Goal: Task Accomplishment & Management: Manage account settings

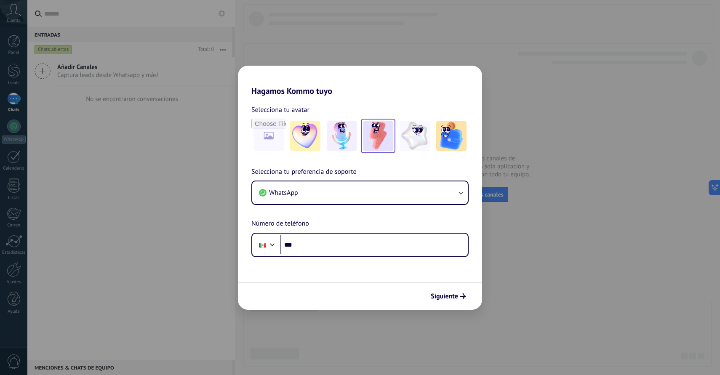
click at [381, 138] on img at bounding box center [378, 136] width 30 height 30
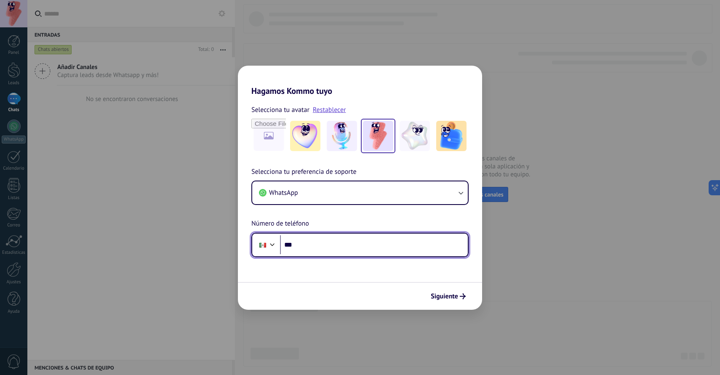
click at [315, 244] on input "***" at bounding box center [374, 244] width 188 height 19
type input "**********"
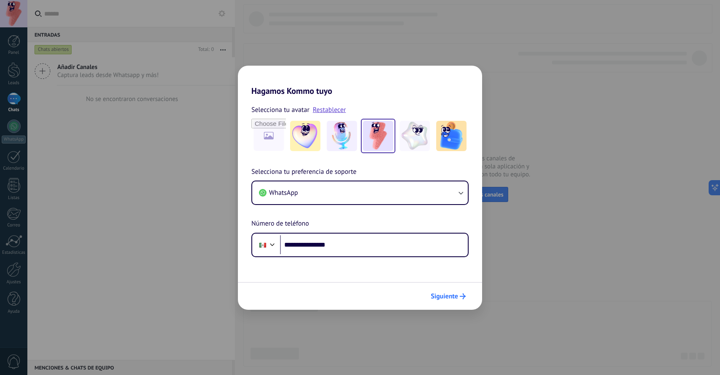
click at [447, 297] on span "Siguiente" at bounding box center [444, 296] width 27 height 6
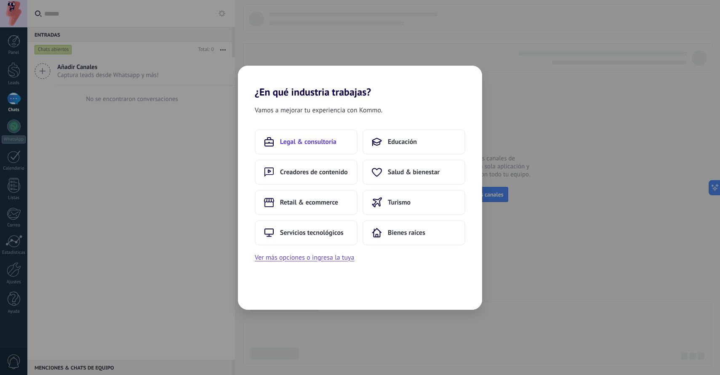
click at [306, 142] on span "Legal & consultoría" at bounding box center [308, 142] width 56 height 8
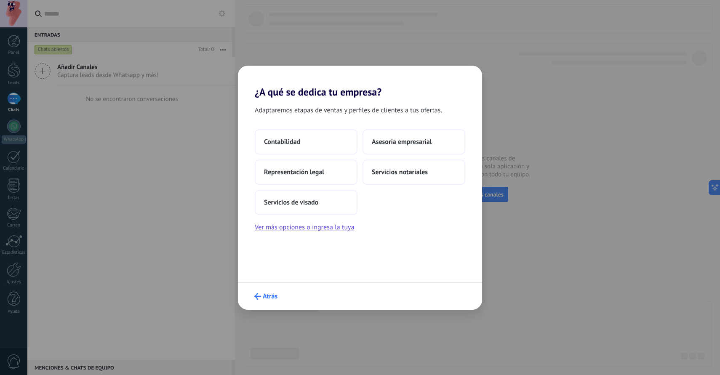
click at [269, 294] on span "Atrás" at bounding box center [270, 296] width 15 height 6
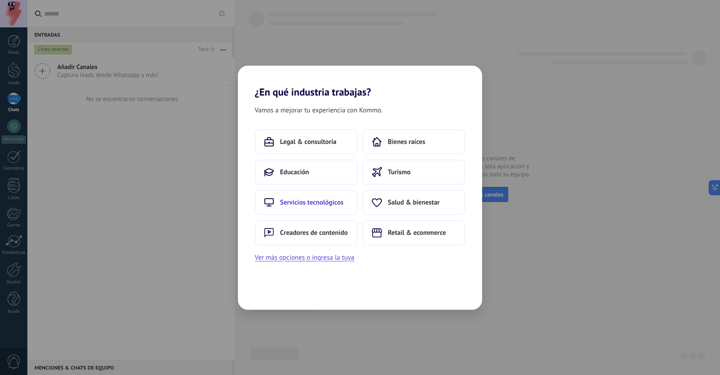
click at [309, 200] on span "Servicios tecnológicos" at bounding box center [312, 202] width 64 height 8
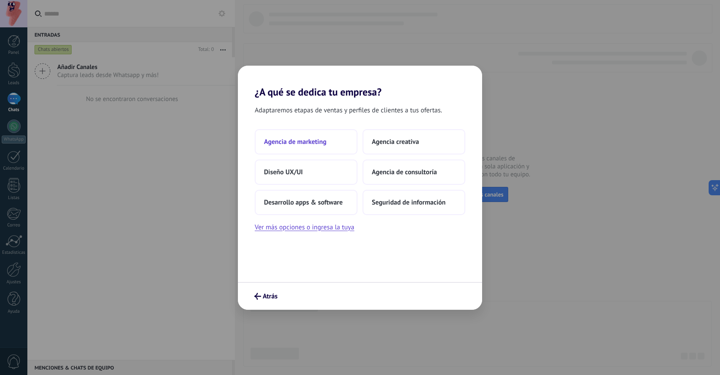
click at [310, 144] on span "Agencia de marketing" at bounding box center [295, 142] width 62 height 8
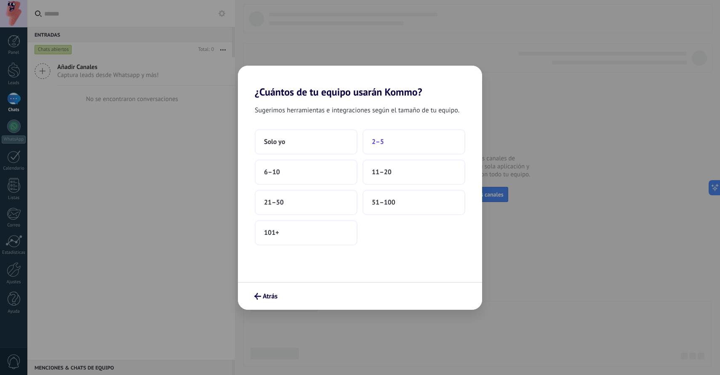
click at [370, 142] on button "2–5" at bounding box center [413, 141] width 103 height 25
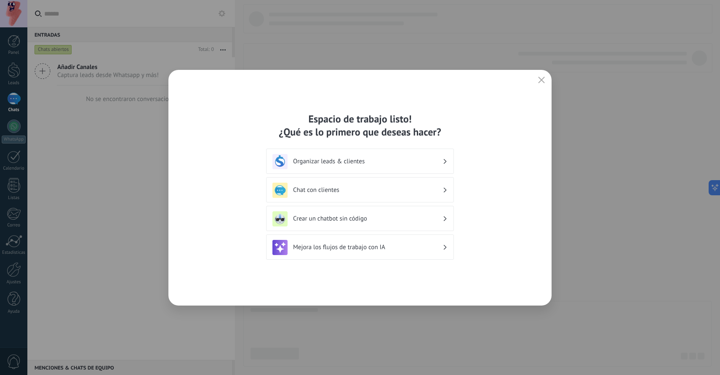
click at [375, 162] on h3 "Organizar leads & clientes" at bounding box center [367, 161] width 149 height 8
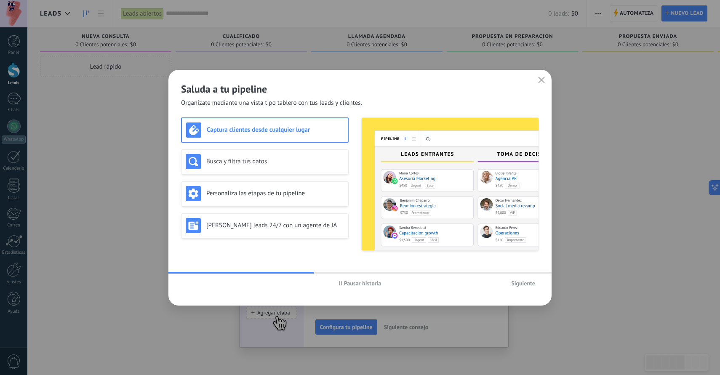
click at [529, 286] on span "Siguiente" at bounding box center [523, 283] width 24 height 6
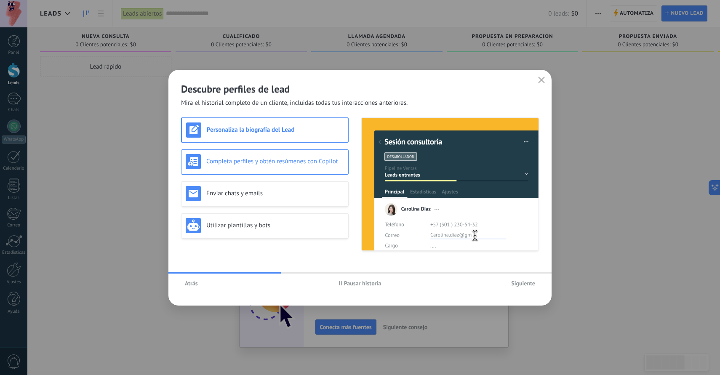
click at [306, 161] on h3 "Completa perfiles y obtén resúmenes con Copilot" at bounding box center [275, 161] width 138 height 8
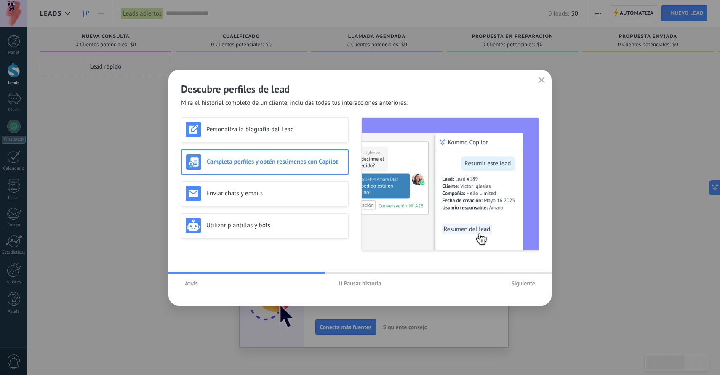
click at [516, 281] on span "Siguiente" at bounding box center [523, 283] width 24 height 6
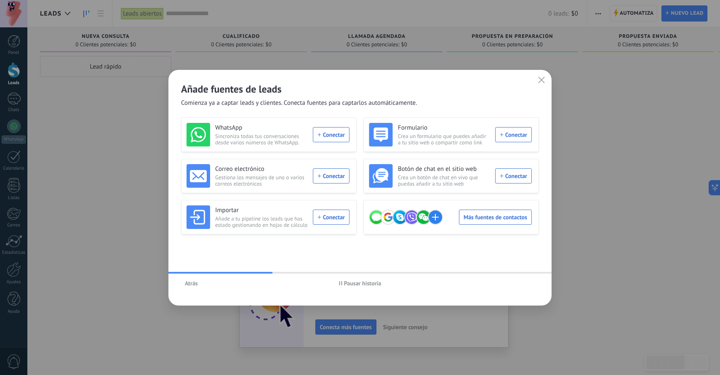
click at [542, 77] on icon "button" at bounding box center [541, 80] width 7 height 7
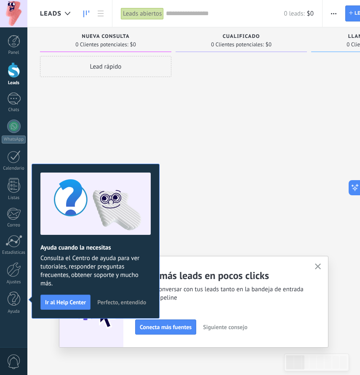
click at [215, 110] on div at bounding box center [241, 188] width 131 height 265
click at [224, 114] on div at bounding box center [241, 188] width 131 height 265
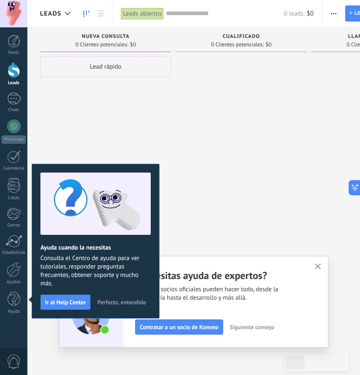
click at [126, 302] on span "Perfecto, entendido" at bounding box center [121, 302] width 49 height 6
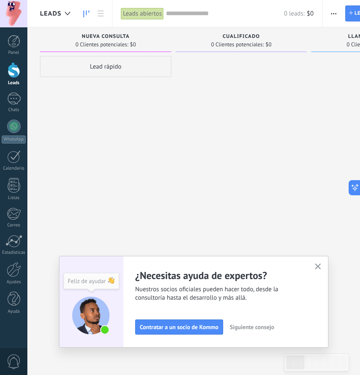
click at [317, 266] on icon "button" at bounding box center [318, 266] width 6 height 6
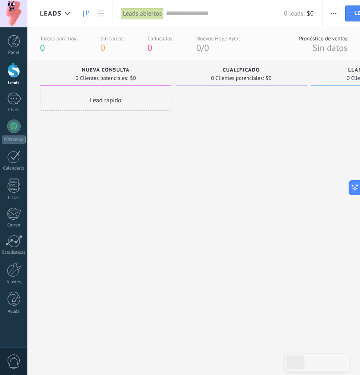
click at [195, 120] on div at bounding box center [241, 222] width 131 height 265
click at [168, 67] on div "Nueva consulta 0 Clientes potenciales: $0" at bounding box center [105, 73] width 131 height 25
click at [168, 75] on div "Nueva consulta 0 Clientes potenciales: $0" at bounding box center [105, 73] width 131 height 25
click at [299, 75] on div "0 Clientes potenciales: $0" at bounding box center [241, 77] width 123 height 7
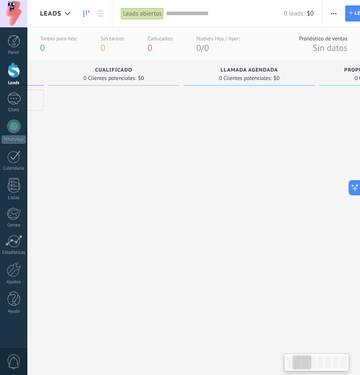
drag, startPoint x: 311, startPoint y: 74, endPoint x: 184, endPoint y: 76, distance: 127.5
click at [184, 76] on div "Llamada agendada 0 Clientes potenciales: $0" at bounding box center [249, 73] width 131 height 25
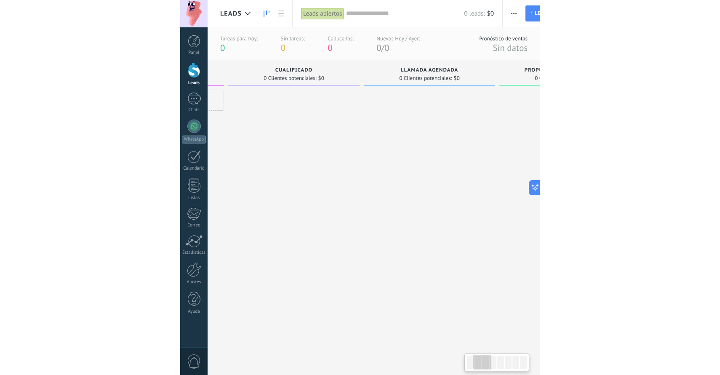
scroll to position [0, 128]
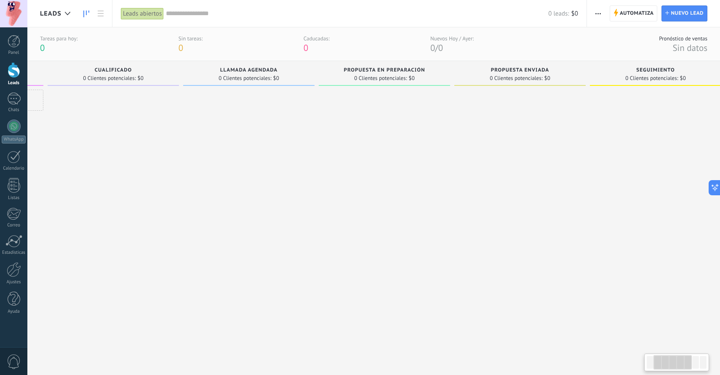
click at [438, 75] on div "0 Clientes potenciales: $0" at bounding box center [384, 77] width 123 height 7
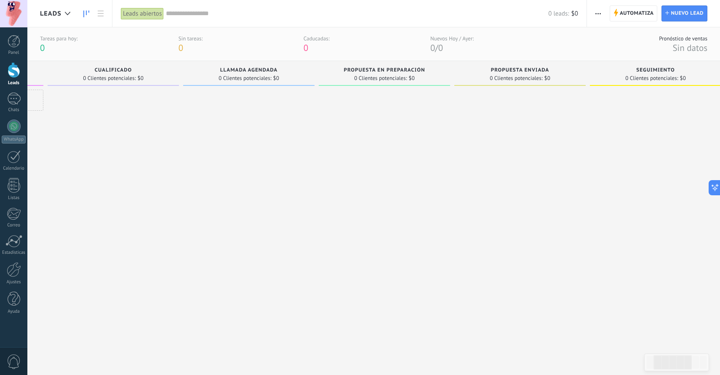
click at [485, 70] on div "Propuesta enviada" at bounding box center [519, 70] width 123 height 7
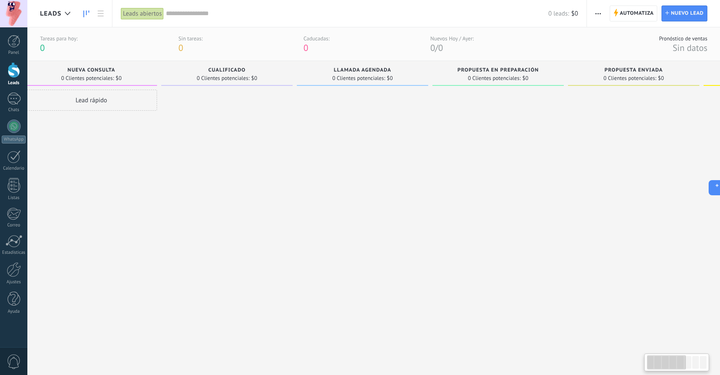
scroll to position [0, 0]
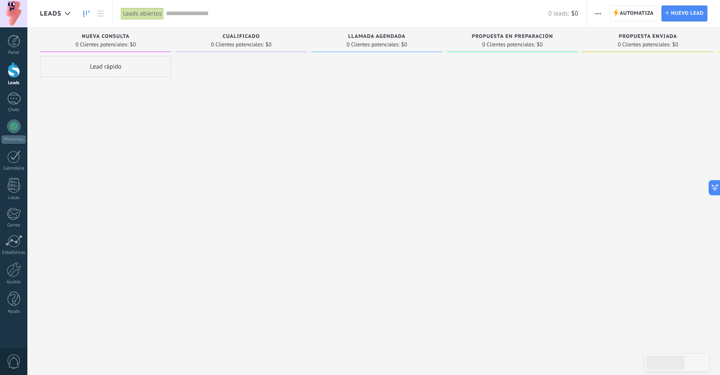
click at [9, 11] on div at bounding box center [13, 13] width 27 height 27
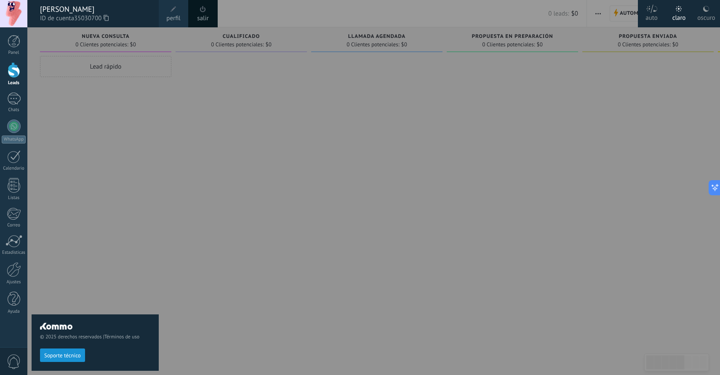
click at [170, 12] on span at bounding box center [173, 9] width 9 height 9
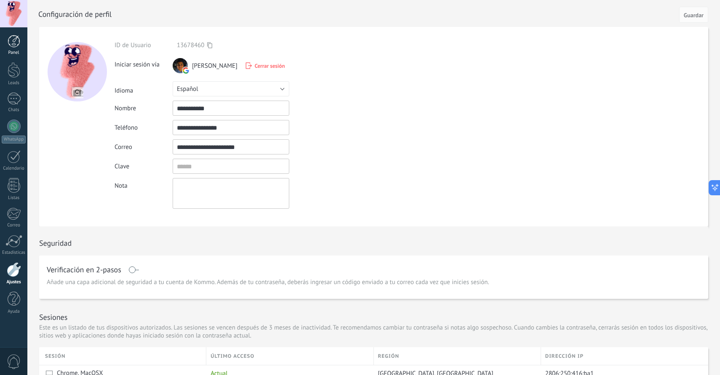
click at [19, 41] on div at bounding box center [14, 41] width 13 height 13
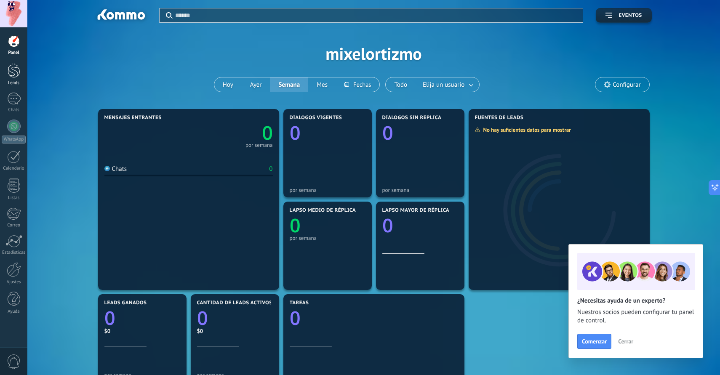
click at [18, 64] on div at bounding box center [14, 70] width 13 height 16
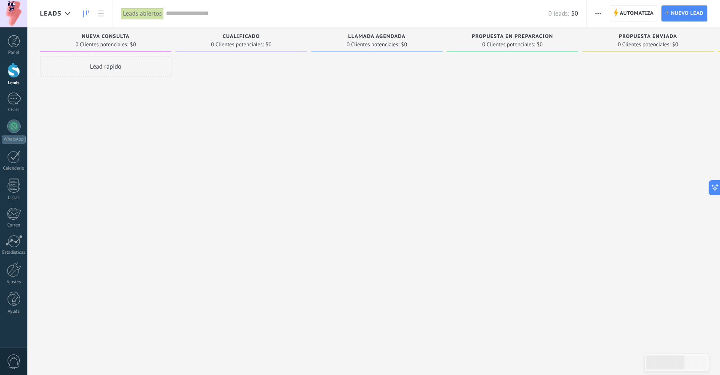
click at [160, 40] on div "Nueva consulta" at bounding box center [105, 37] width 123 height 7
click at [117, 39] on span "Nueva consulta" at bounding box center [106, 37] width 48 height 6
click at [190, 38] on div "Cualificado" at bounding box center [241, 37] width 123 height 7
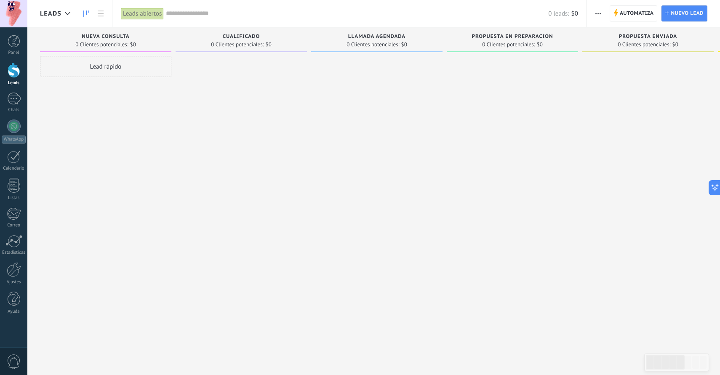
click at [167, 39] on div "Nueva consulta 0 Clientes potenciales: $0" at bounding box center [105, 39] width 131 height 25
click at [99, 8] on link at bounding box center [100, 13] width 14 height 16
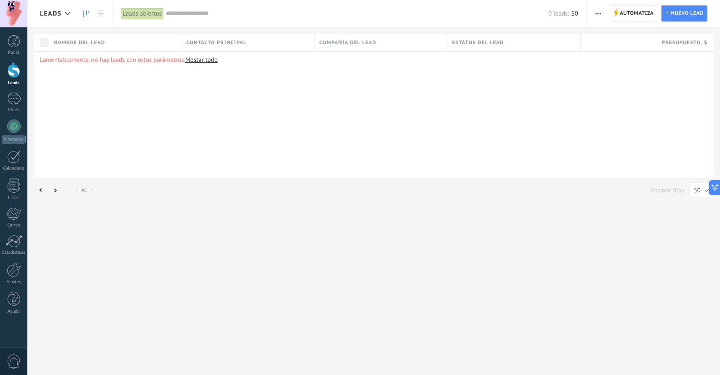
click at [86, 11] on use at bounding box center [86, 14] width 6 height 7
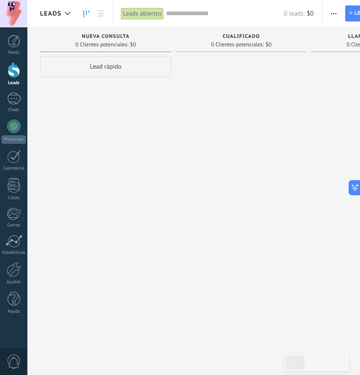
click at [154, 42] on div "0 Clientes potenciales: $0" at bounding box center [105, 44] width 123 height 7
click at [170, 38] on div "Nueva consulta 0 Clientes potenciales: $0" at bounding box center [105, 39] width 131 height 25
click at [170, 50] on div "Nueva consulta 0 Clientes potenciales: $0" at bounding box center [105, 39] width 131 height 25
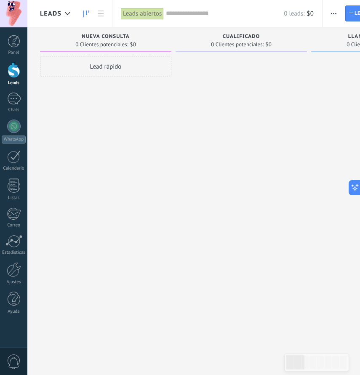
click at [170, 50] on div "Nueva consulta 0 Clientes potenciales: $0" at bounding box center [105, 39] width 131 height 25
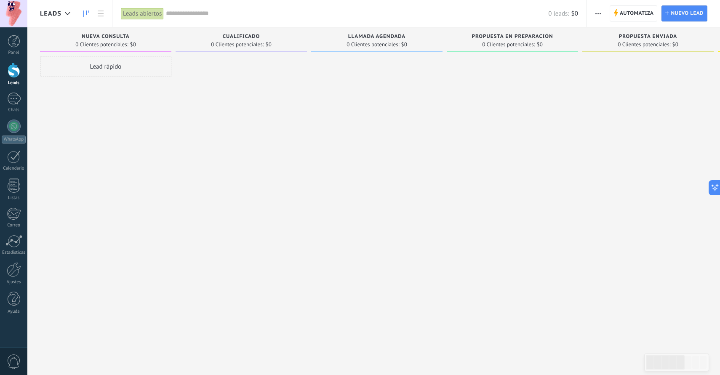
click at [600, 11] on span "button" at bounding box center [597, 13] width 5 height 16
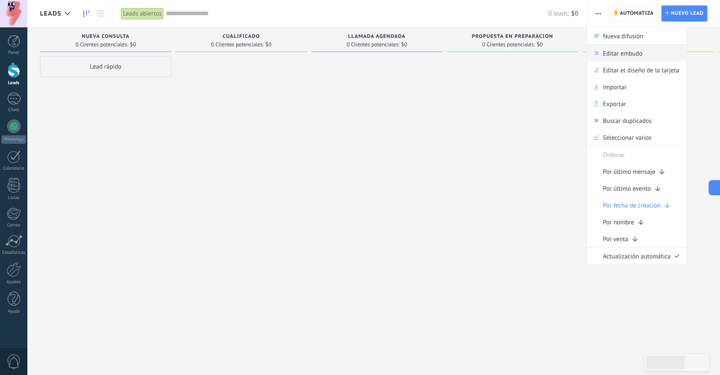
click at [622, 56] on span "Editar embudo" at bounding box center [623, 53] width 40 height 17
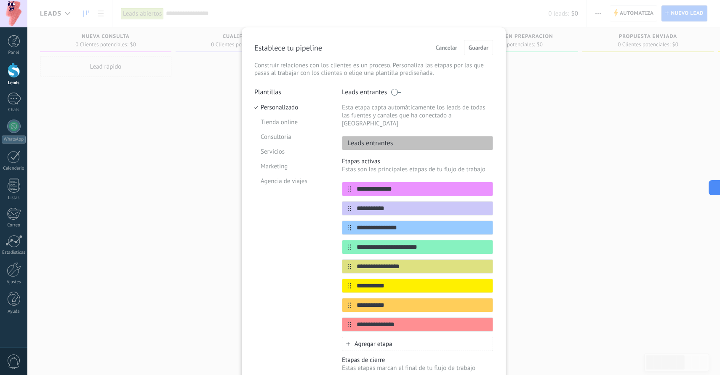
click at [444, 49] on span "Cancelar" at bounding box center [446, 48] width 21 height 6
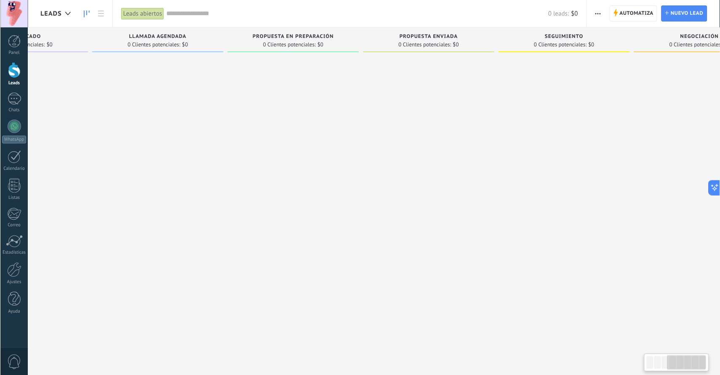
scroll to position [0, 413]
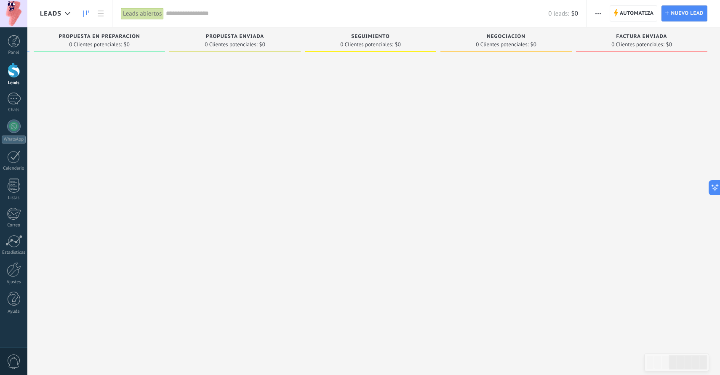
click at [135, 13] on div "Leads abiertos" at bounding box center [142, 14] width 43 height 12
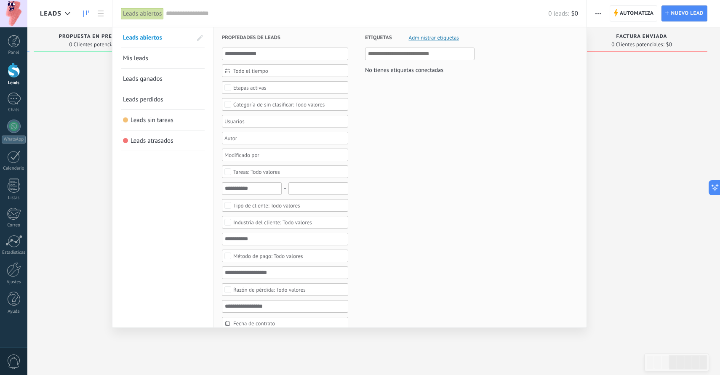
click at [620, 119] on div at bounding box center [360, 187] width 720 height 375
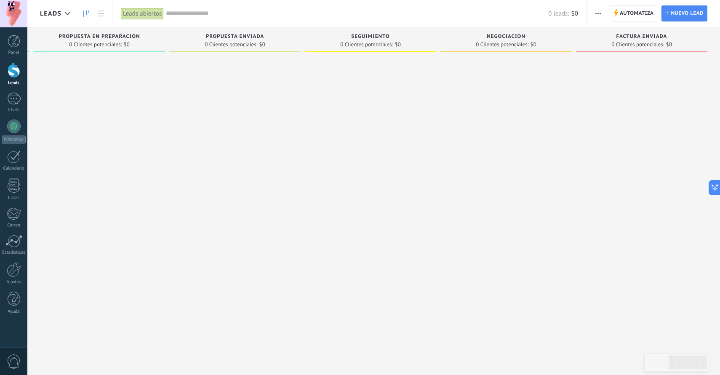
click at [596, 14] on span "button" at bounding box center [597, 13] width 5 height 16
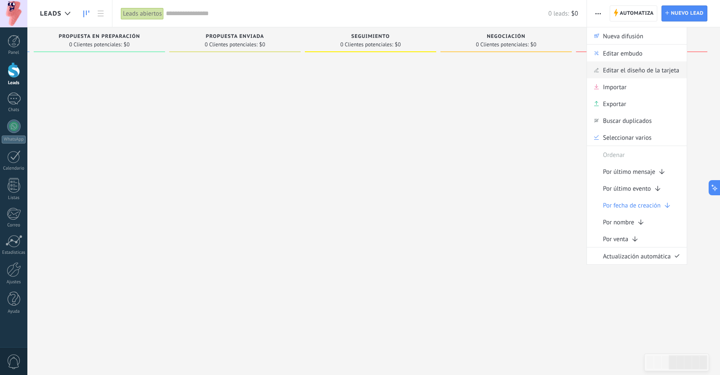
click at [631, 71] on span "Editar el diseño de la tarjeta" at bounding box center [641, 69] width 76 height 17
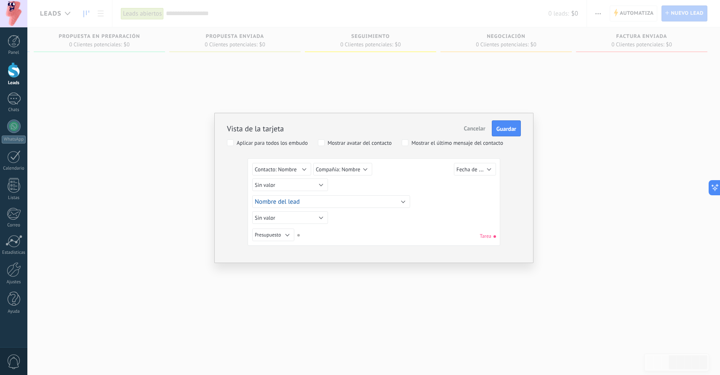
click at [473, 130] on span "Cancelar" at bounding box center [474, 129] width 21 height 8
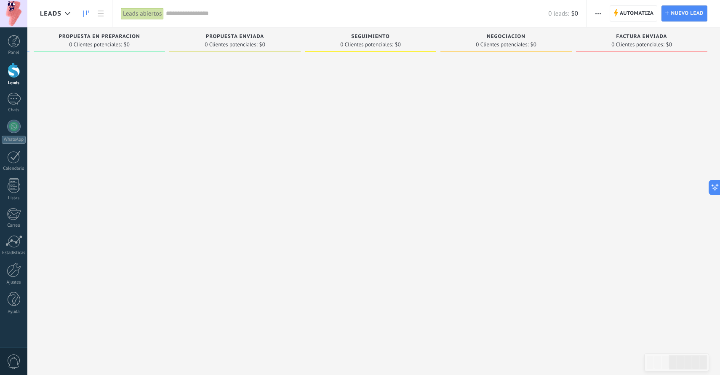
click at [599, 14] on span "button" at bounding box center [597, 13] width 5 height 16
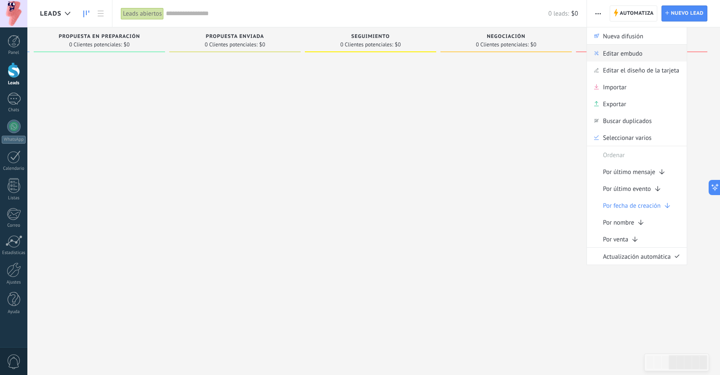
click at [606, 54] on span "Editar embudo" at bounding box center [623, 53] width 40 height 17
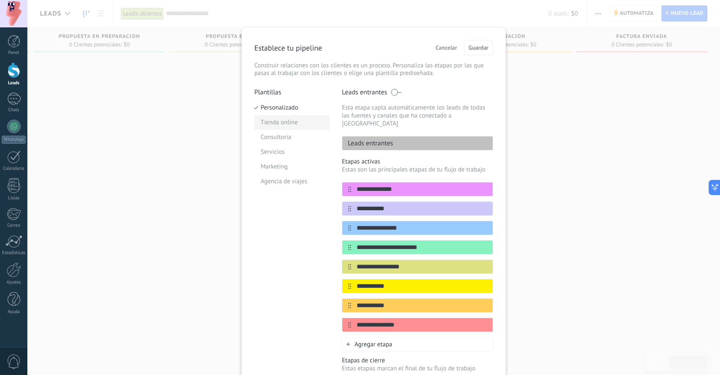
click at [289, 123] on li "Tienda online" at bounding box center [291, 122] width 75 height 15
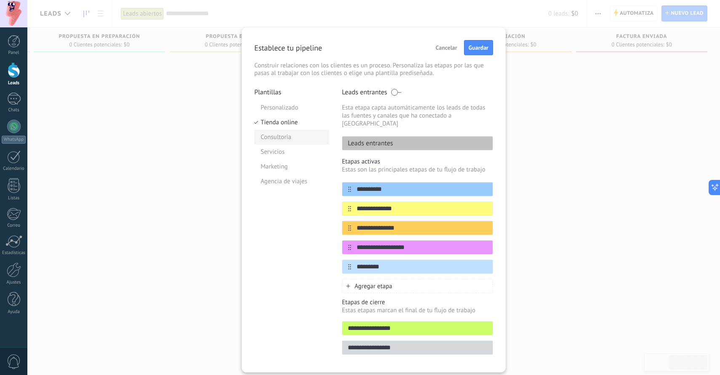
click at [286, 141] on li "Consultoria" at bounding box center [291, 137] width 75 height 15
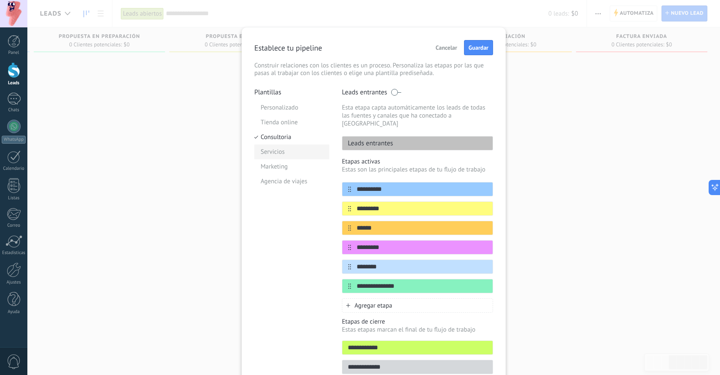
click at [279, 150] on li "Servicios" at bounding box center [291, 151] width 75 height 15
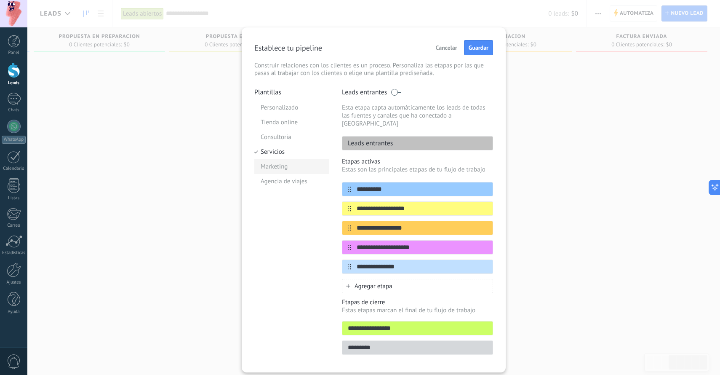
click at [279, 166] on li "Marketing" at bounding box center [291, 166] width 75 height 15
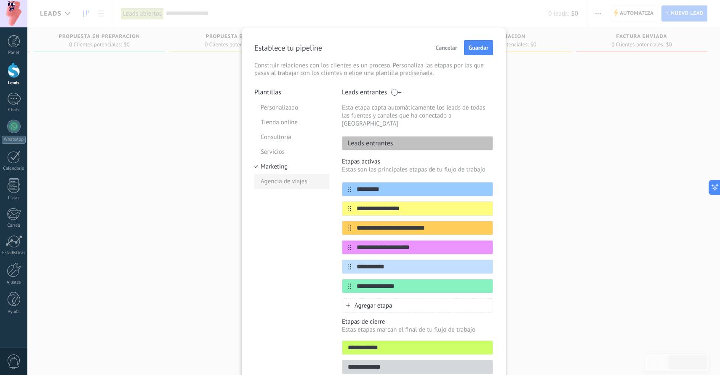
click at [287, 183] on li "Agencia de viajes" at bounding box center [291, 181] width 75 height 15
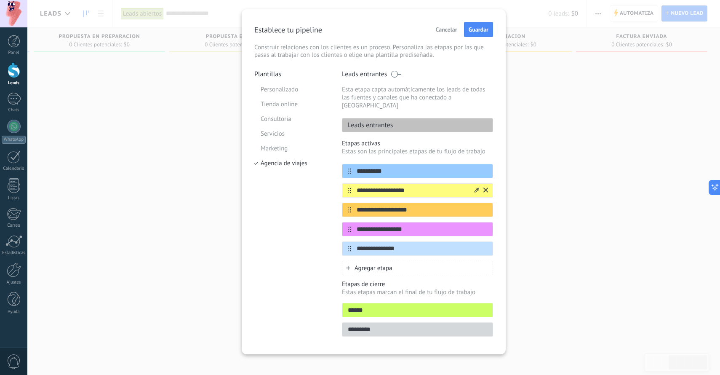
scroll to position [0, 0]
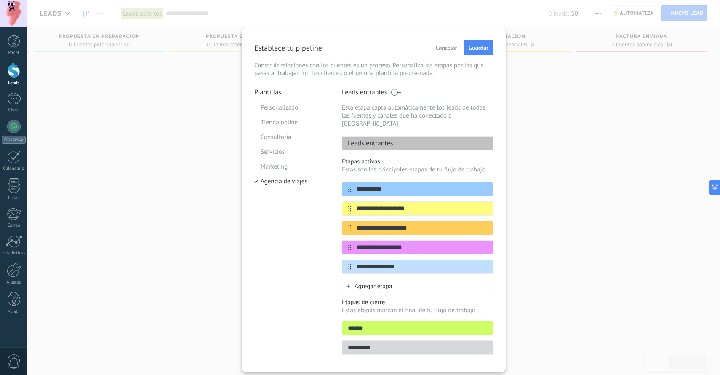
click at [295, 279] on div "Plantillas Personalizado Tienda online Consultoria Servicios Marketing Agencia …" at bounding box center [291, 223] width 75 height 271
click at [411, 348] on div "**********" at bounding box center [417, 223] width 151 height 271
click at [376, 343] on input "*********" at bounding box center [417, 347] width 150 height 9
click at [288, 105] on li "Personalizado" at bounding box center [291, 107] width 75 height 15
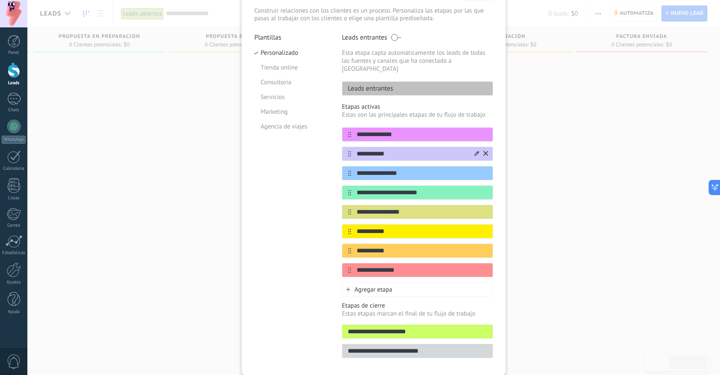
scroll to position [76, 0]
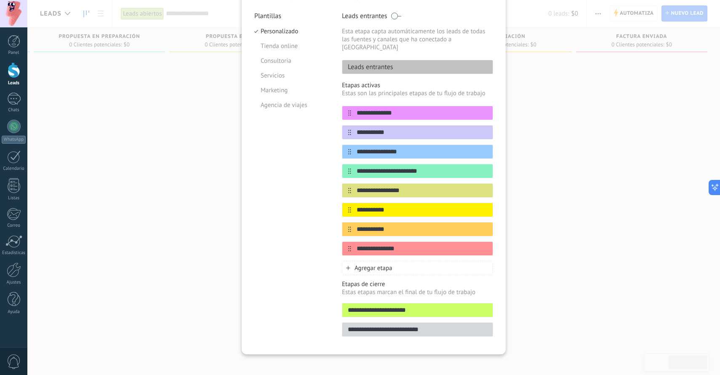
click at [351, 307] on input "**********" at bounding box center [417, 310] width 150 height 9
click at [351, 326] on input "**********" at bounding box center [417, 329] width 150 height 9
click at [317, 308] on div "Plantillas Personalizado Tienda online Consultoria Servicios Marketing Agencia …" at bounding box center [291, 177] width 75 height 330
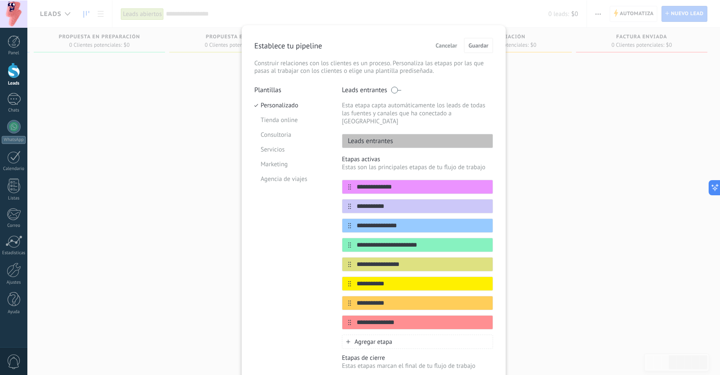
scroll to position [0, 0]
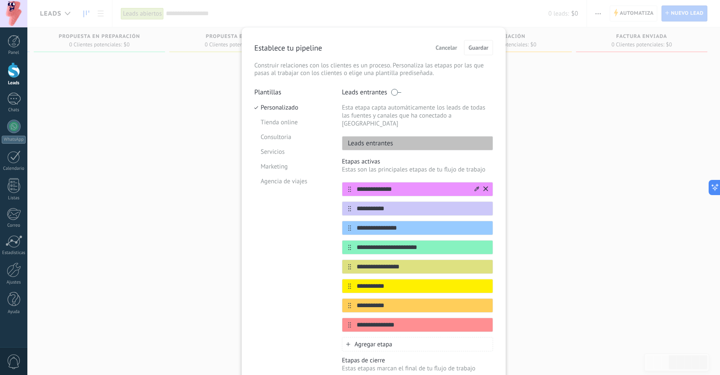
click at [483, 186] on icon at bounding box center [485, 188] width 5 height 5
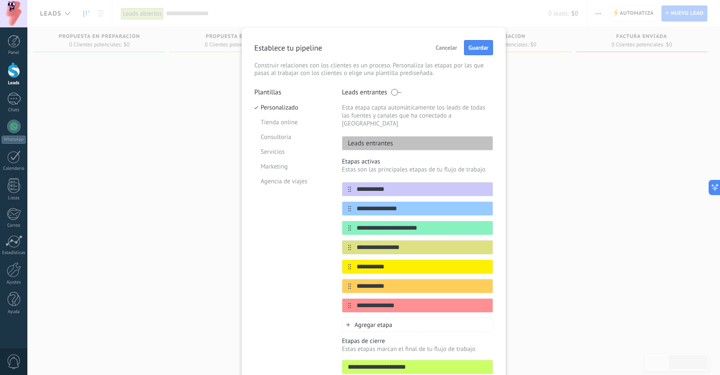
click at [0, 0] on icon at bounding box center [0, 0] width 0 height 0
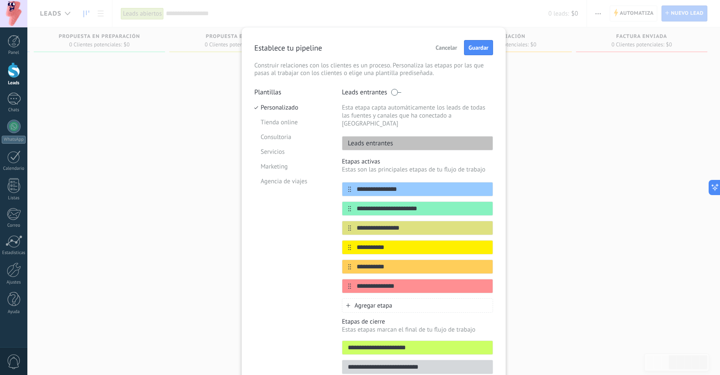
click at [0, 0] on icon at bounding box center [0, 0] width 0 height 0
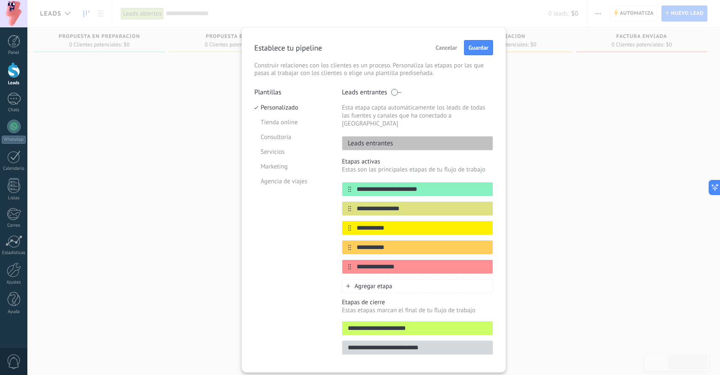
click at [0, 0] on icon at bounding box center [0, 0] width 0 height 0
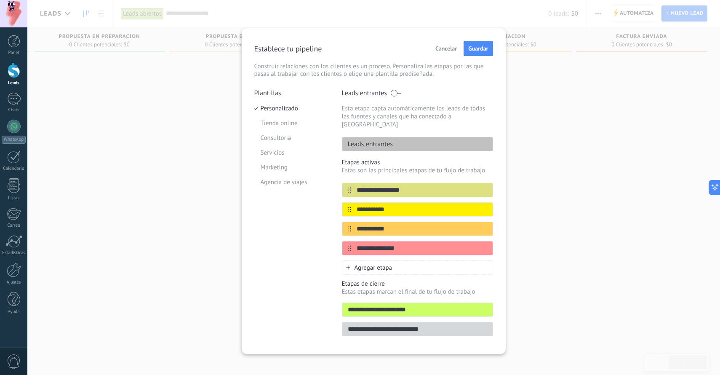
click at [0, 0] on icon at bounding box center [0, 0] width 0 height 0
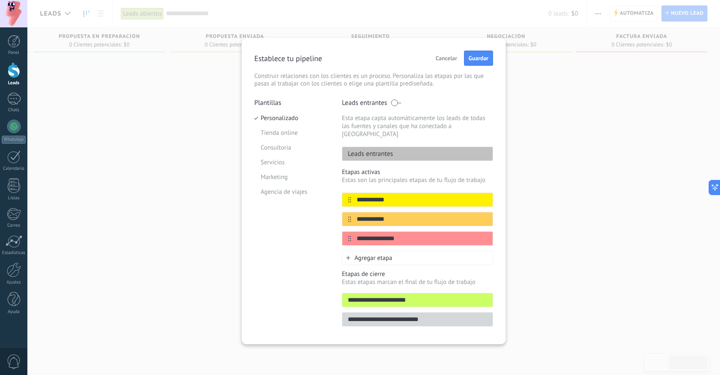
click at [483, 181] on div "**********" at bounding box center [417, 216] width 151 height 97
click at [486, 197] on icon at bounding box center [485, 199] width 5 height 5
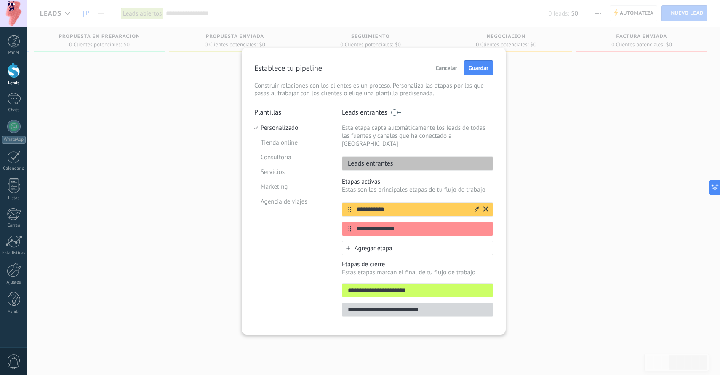
click at [371, 205] on input "**********" at bounding box center [412, 209] width 122 height 9
type input "*"
click at [388, 205] on input "**********" at bounding box center [412, 209] width 122 height 9
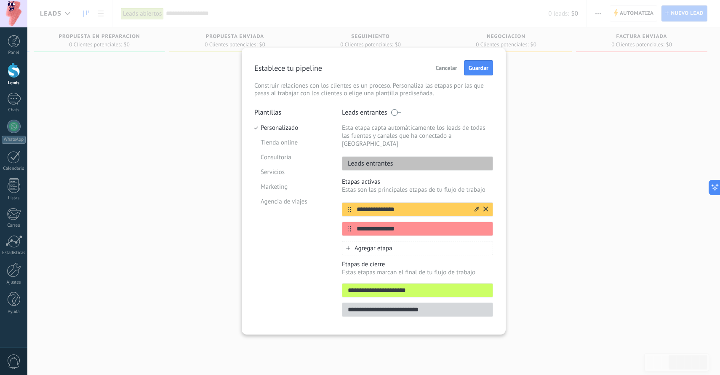
click at [388, 205] on input "**********" at bounding box center [412, 209] width 122 height 9
type input "**********"
click at [477, 226] on icon at bounding box center [476, 228] width 5 height 5
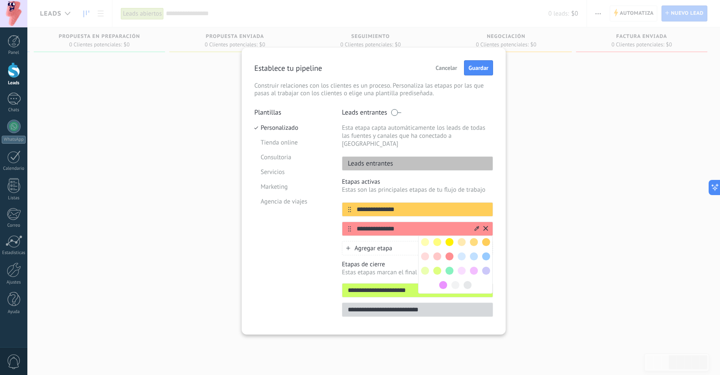
click at [475, 252] on span at bounding box center [474, 256] width 8 height 8
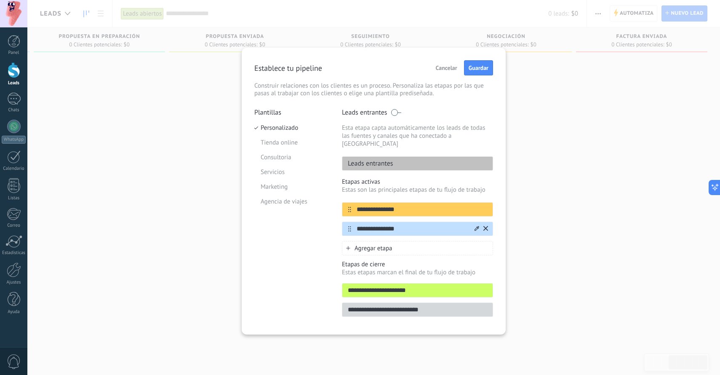
click at [406, 224] on input "**********" at bounding box center [412, 228] width 122 height 9
type input "**********"
click at [481, 68] on span "Guardar" at bounding box center [478, 68] width 20 height 6
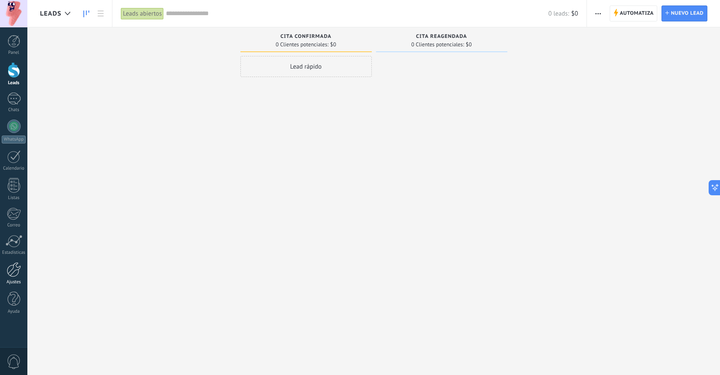
click at [18, 277] on link "Ajustes" at bounding box center [13, 273] width 27 height 23
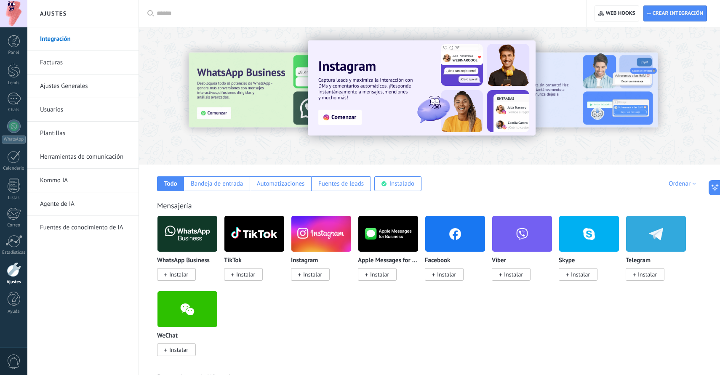
click at [66, 40] on link "Integración" at bounding box center [85, 39] width 90 height 24
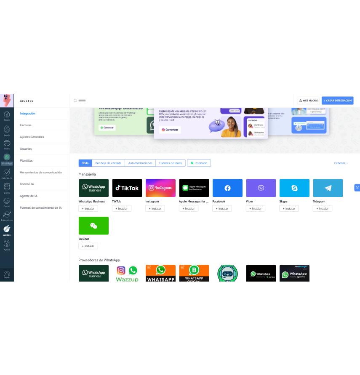
scroll to position [72, 0]
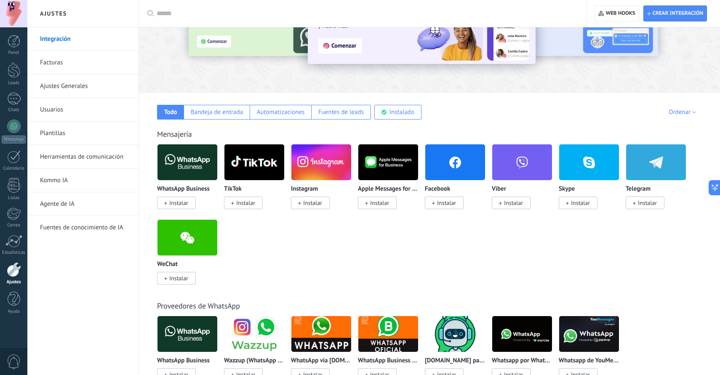
click at [662, 171] on img at bounding box center [656, 162] width 60 height 41
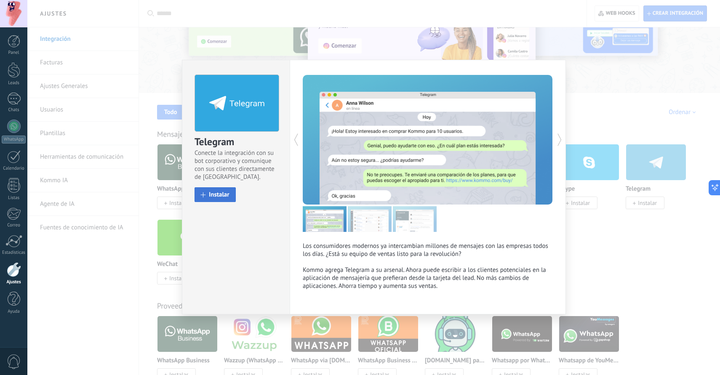
click at [226, 195] on span "Instalar" at bounding box center [219, 195] width 21 height 6
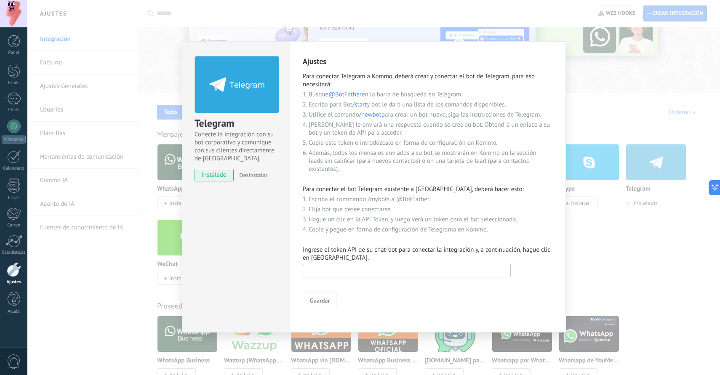
click at [404, 275] on input "text" at bounding box center [407, 270] width 208 height 13
paste input "**********"
type input "**********"
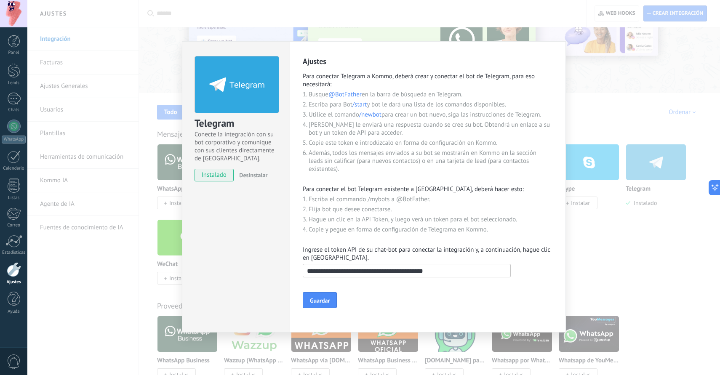
click at [333, 292] on form "**********" at bounding box center [428, 285] width 250 height 46
click at [326, 301] on span "Guardar" at bounding box center [320, 301] width 20 height 6
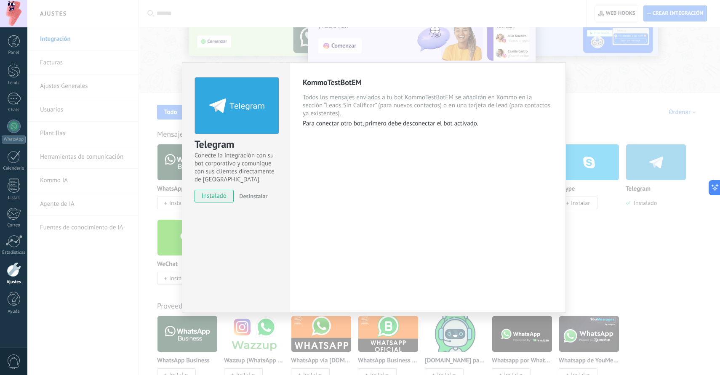
click at [129, 283] on div "Telegram Conecte la integración con su bot corporativo y comunique con sus clie…" at bounding box center [373, 187] width 692 height 375
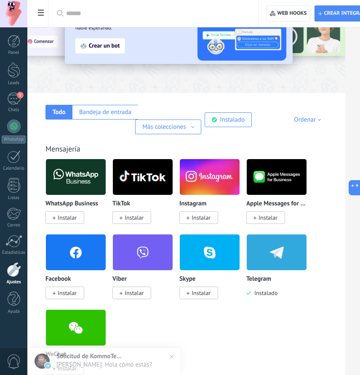
click at [107, 359] on div "WeChat Instalar" at bounding box center [78, 346] width 67 height 75
click at [11, 100] on div "1" at bounding box center [13, 99] width 13 height 12
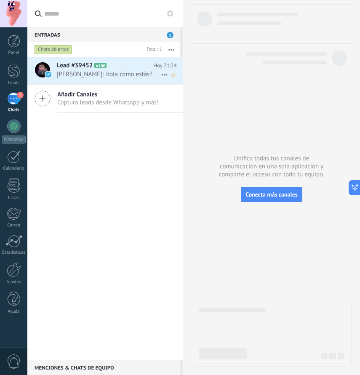
click at [109, 69] on icon at bounding box center [113, 65] width 8 height 8
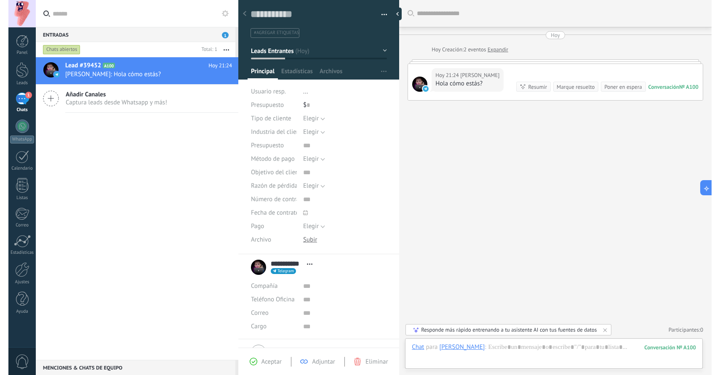
scroll to position [13, 0]
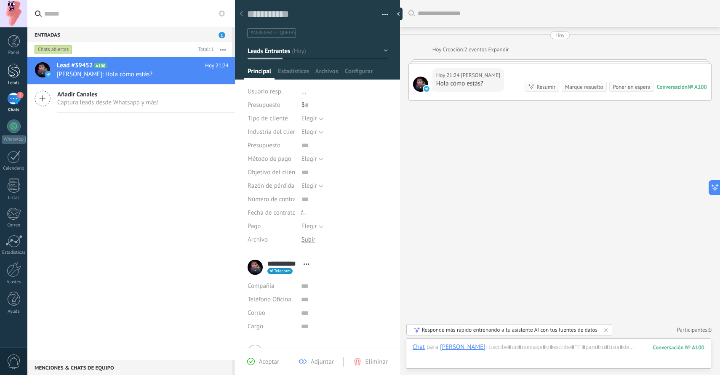
click at [13, 64] on div at bounding box center [14, 70] width 13 height 16
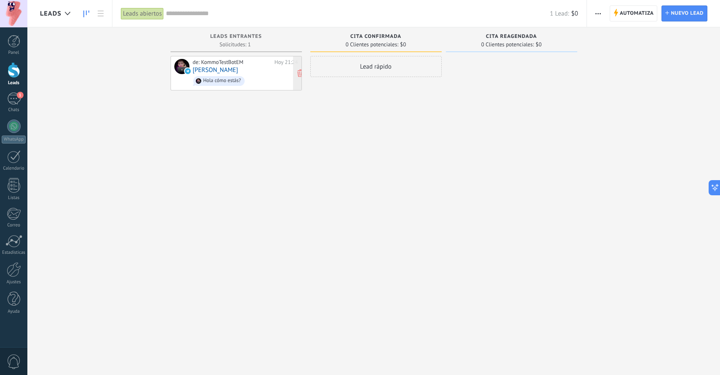
click at [227, 66] on div "de: KommoTestBotEM [DATE] 21:24 [PERSON_NAME] cómo estás?" at bounding box center [245, 73] width 105 height 29
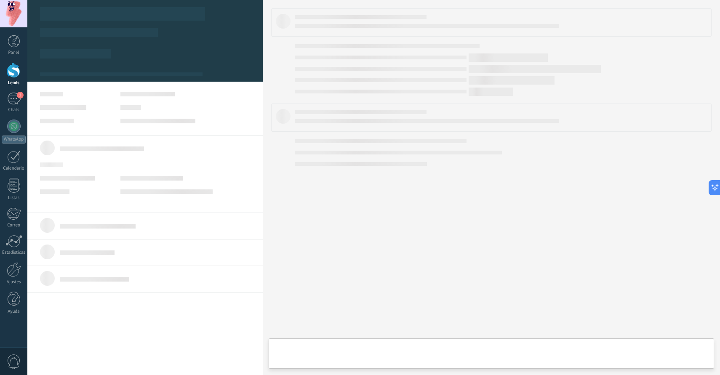
type textarea "**********"
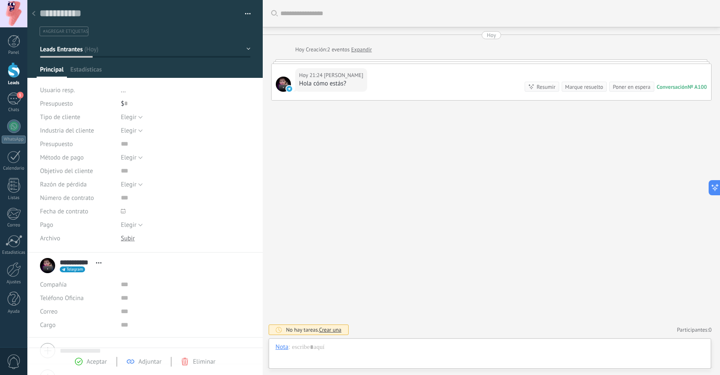
scroll to position [13, 0]
click at [384, 352] on div at bounding box center [489, 355] width 429 height 25
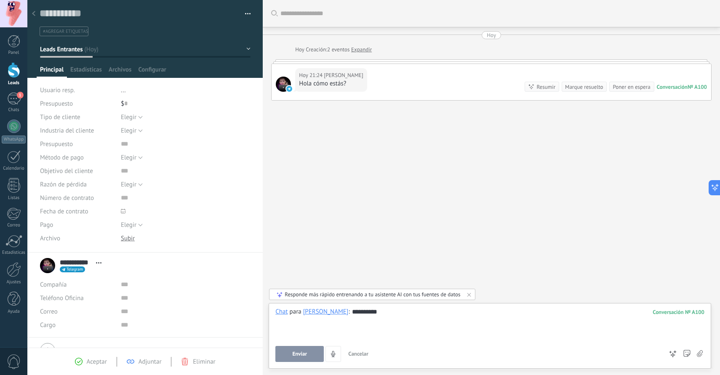
click at [311, 351] on button "Enviar" at bounding box center [299, 354] width 48 height 16
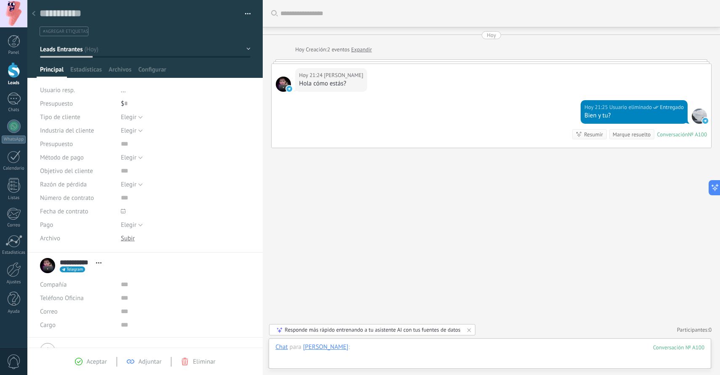
click at [356, 348] on div at bounding box center [489, 355] width 429 height 25
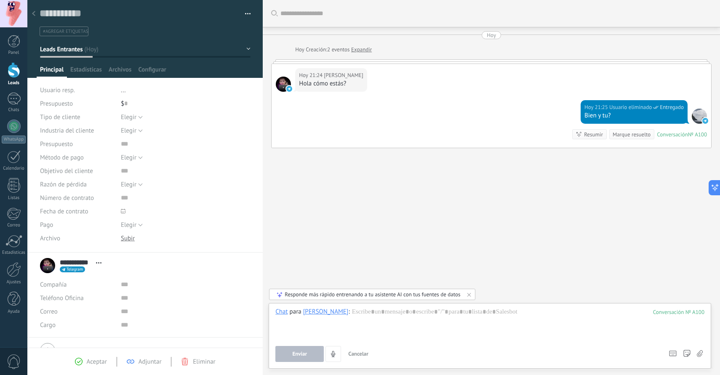
click at [16, 74] on div at bounding box center [14, 70] width 13 height 16
